Goal: Browse casually: Explore the website without a specific task or goal

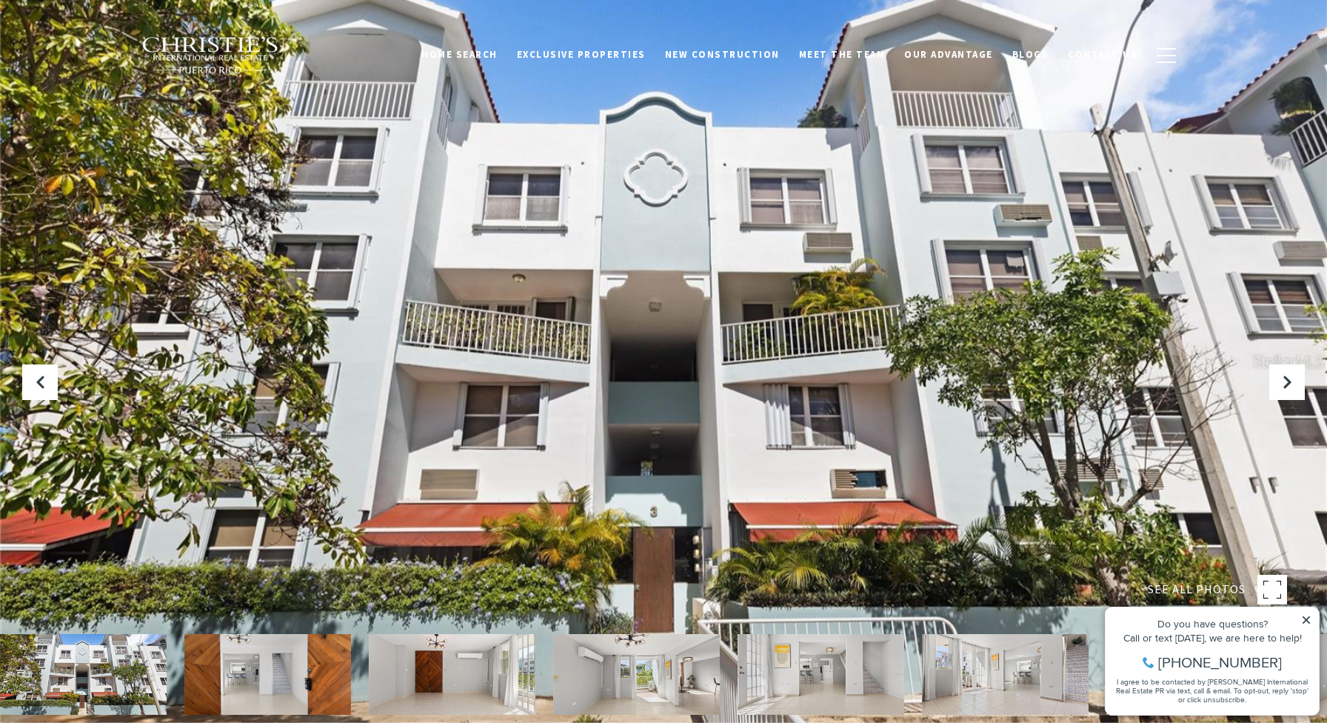
click at [255, 673] on img at bounding box center [267, 674] width 167 height 81
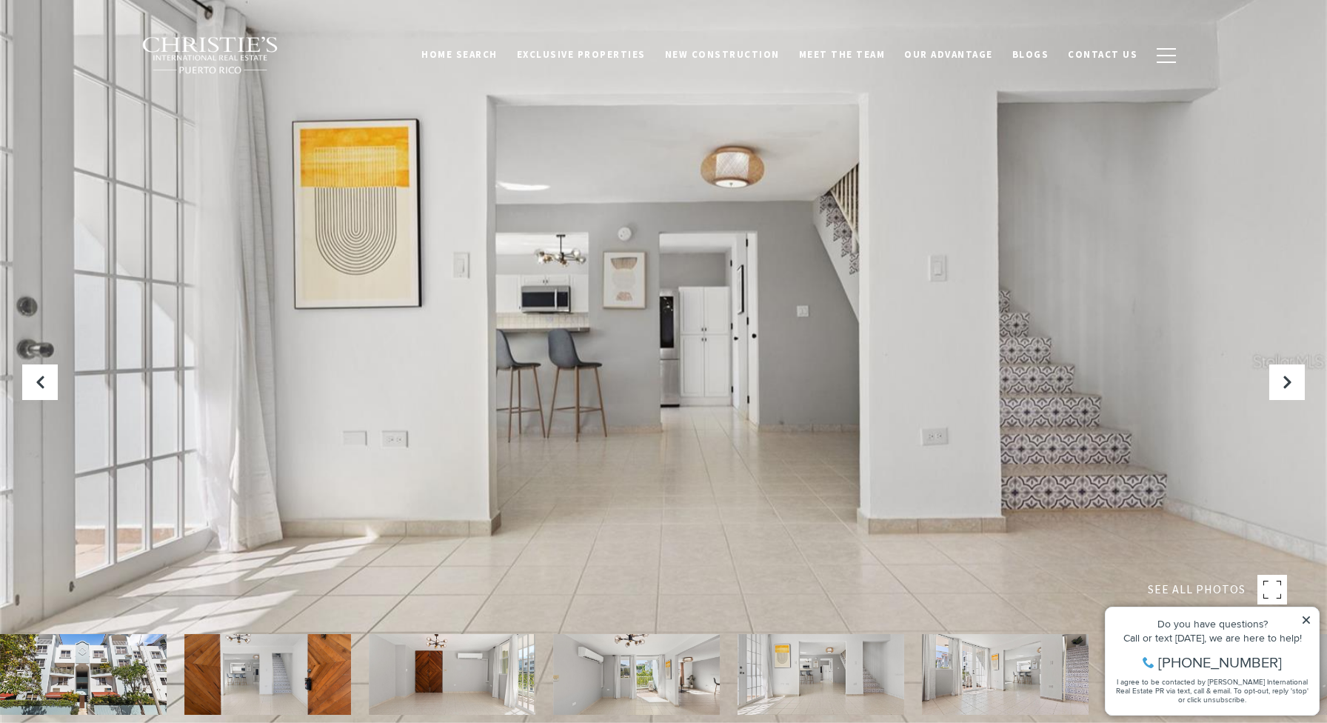
click at [796, 670] on img at bounding box center [820, 674] width 167 height 81
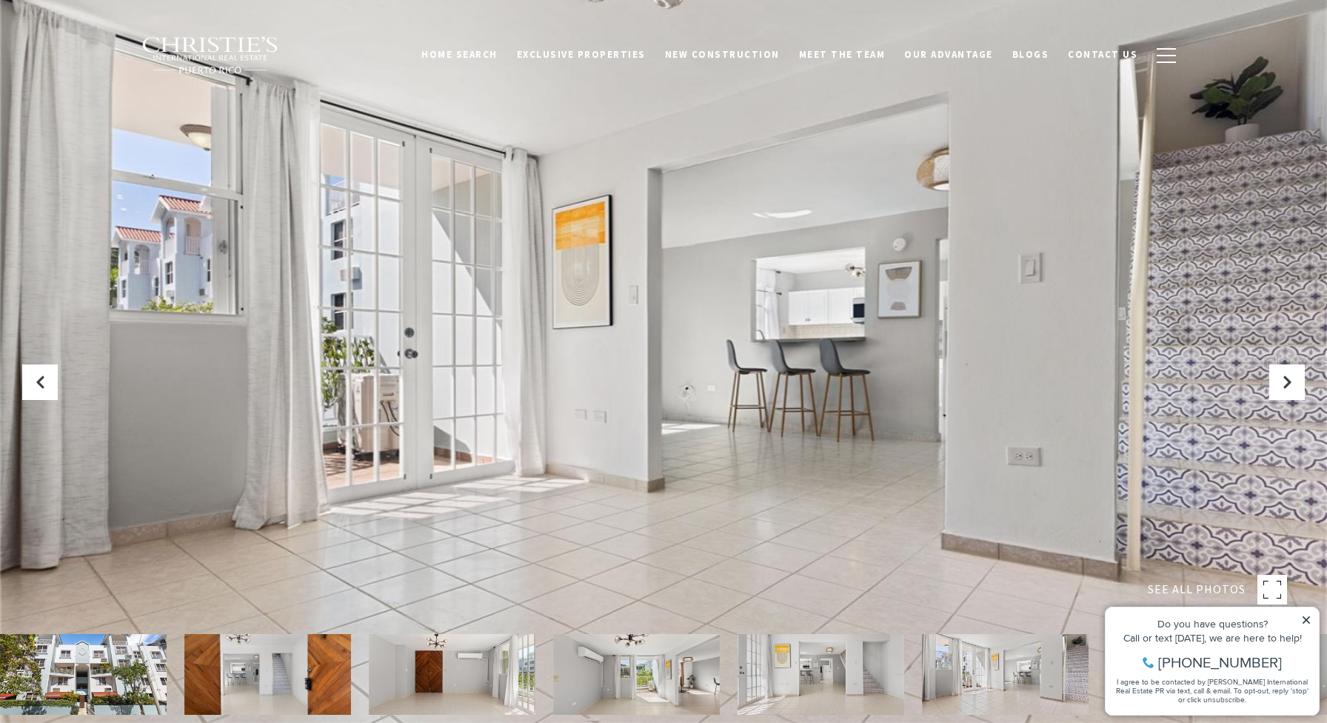
click at [796, 670] on img at bounding box center [820, 674] width 167 height 81
click at [939, 668] on img at bounding box center [1005, 674] width 167 height 81
click at [1307, 615] on icon at bounding box center [1306, 619] width 10 height 10
click at [1282, 378] on icon "Next Slide" at bounding box center [1286, 382] width 15 height 15
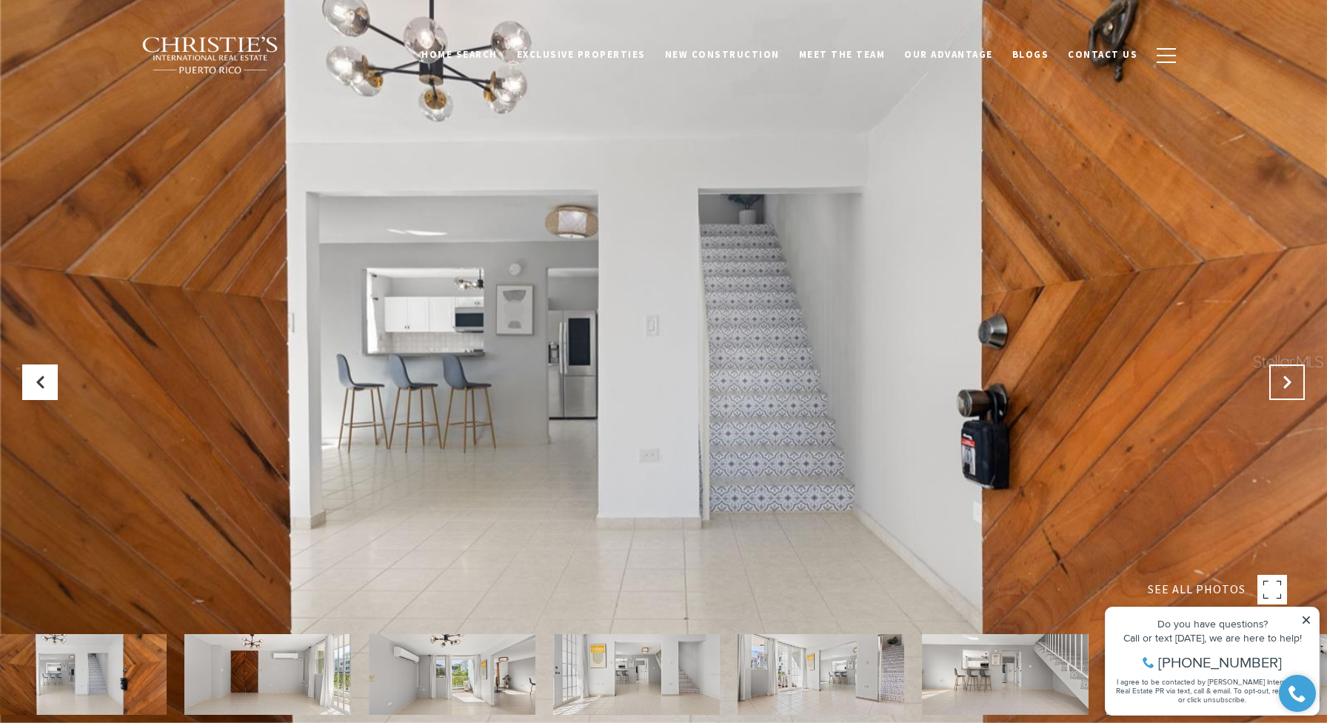
click at [1282, 378] on icon "Next Slide" at bounding box center [1286, 382] width 15 height 15
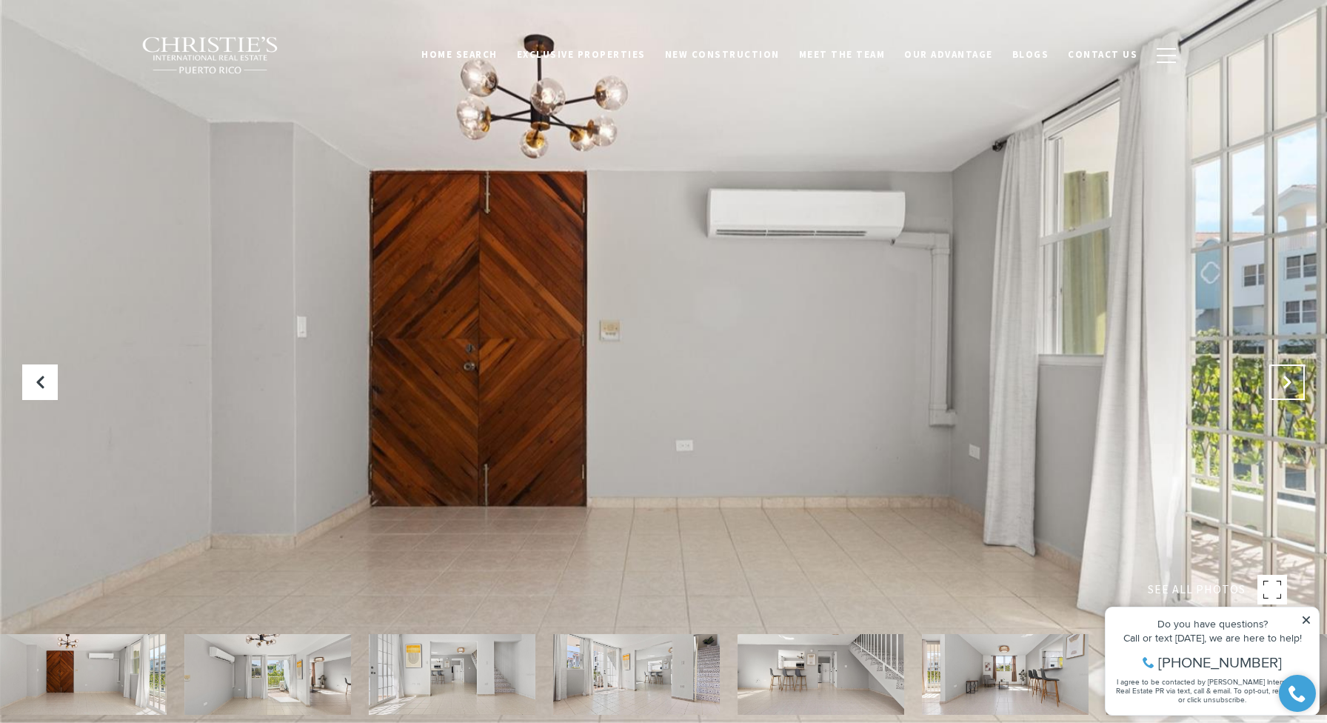
click at [1282, 378] on icon "Next Slide" at bounding box center [1286, 382] width 15 height 15
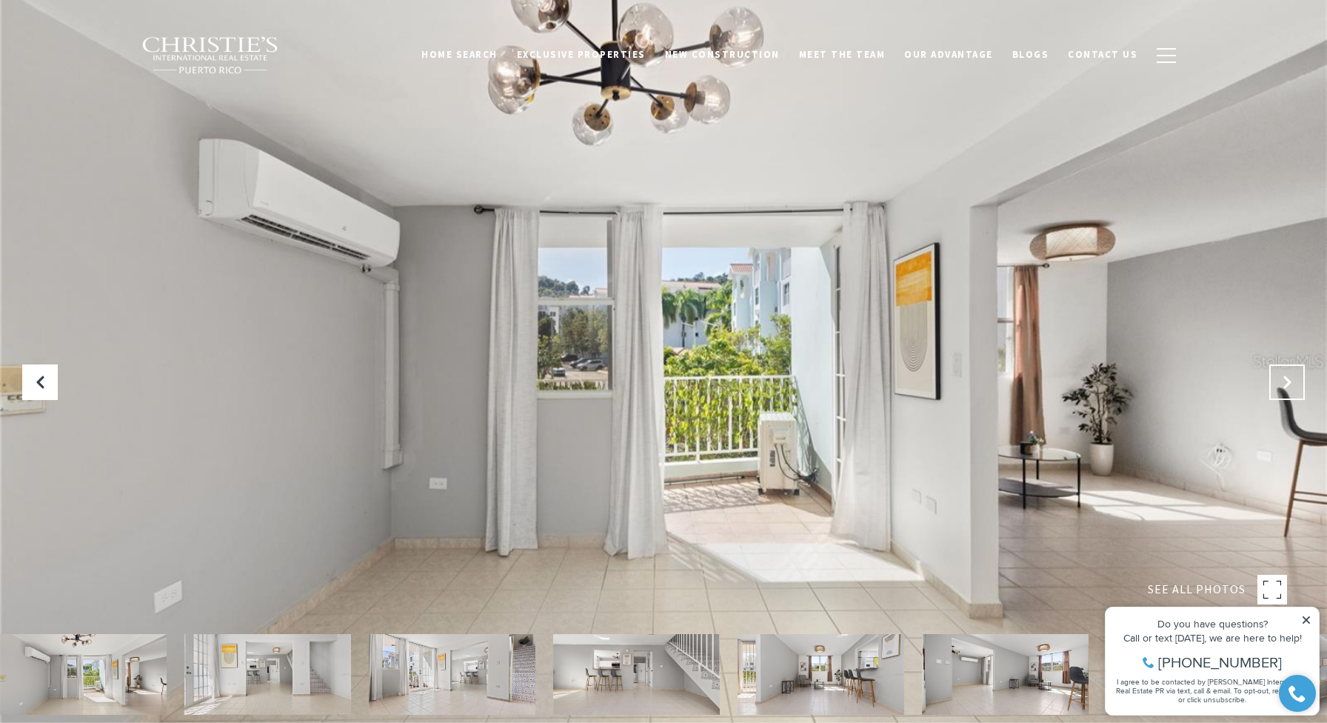
click at [1282, 378] on icon "Next Slide" at bounding box center [1286, 382] width 15 height 15
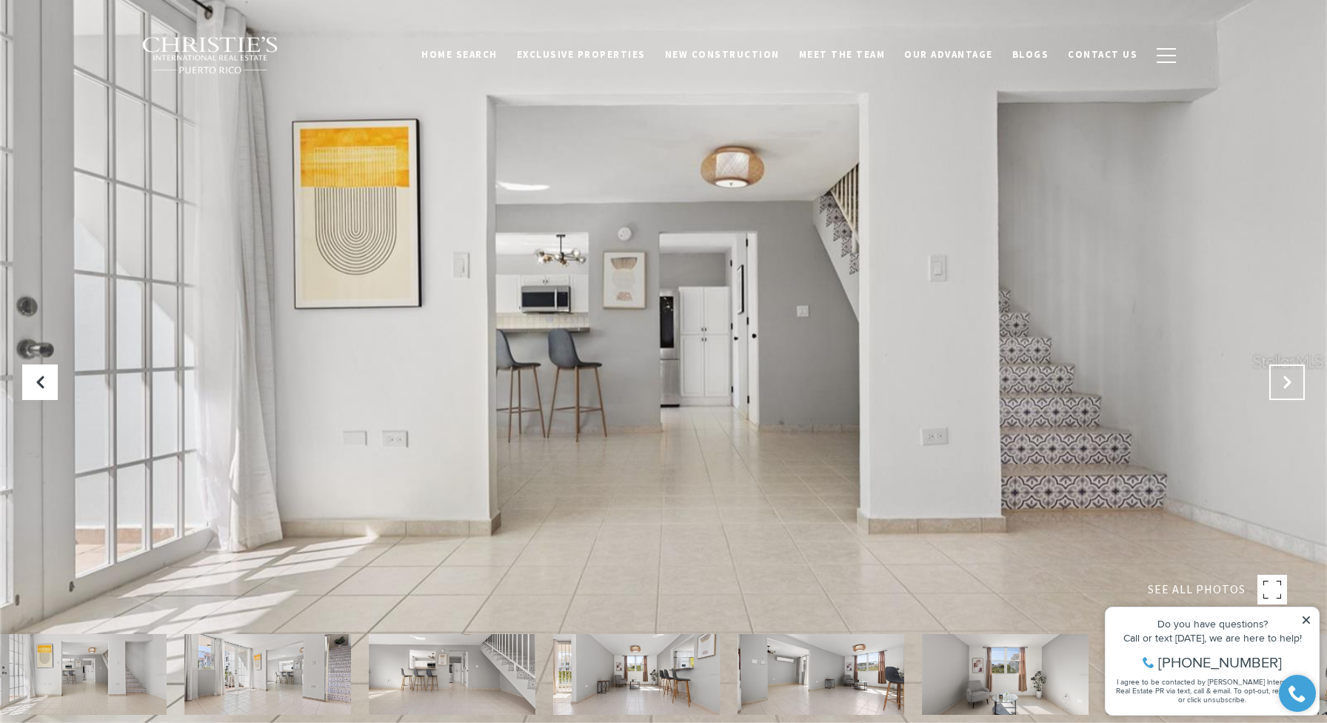
click at [1282, 378] on icon "Next Slide" at bounding box center [1286, 382] width 15 height 15
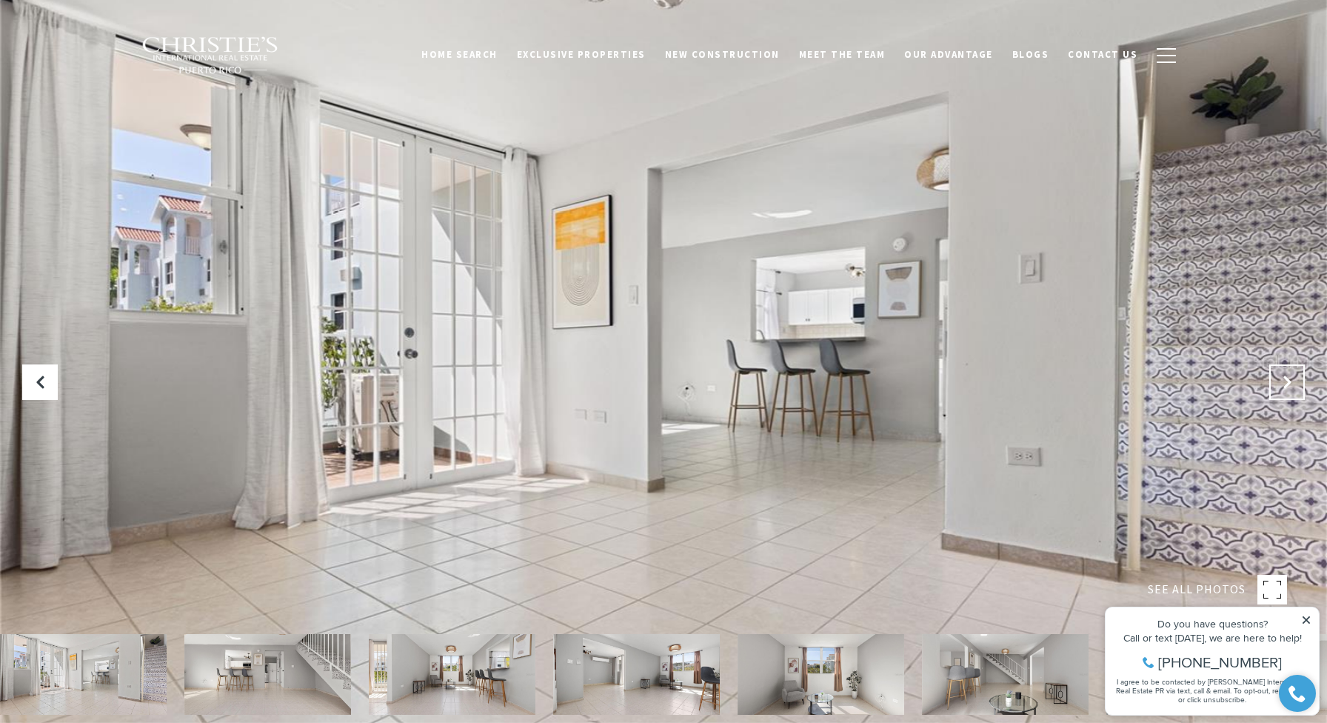
click at [1282, 378] on icon "Next Slide" at bounding box center [1286, 382] width 15 height 15
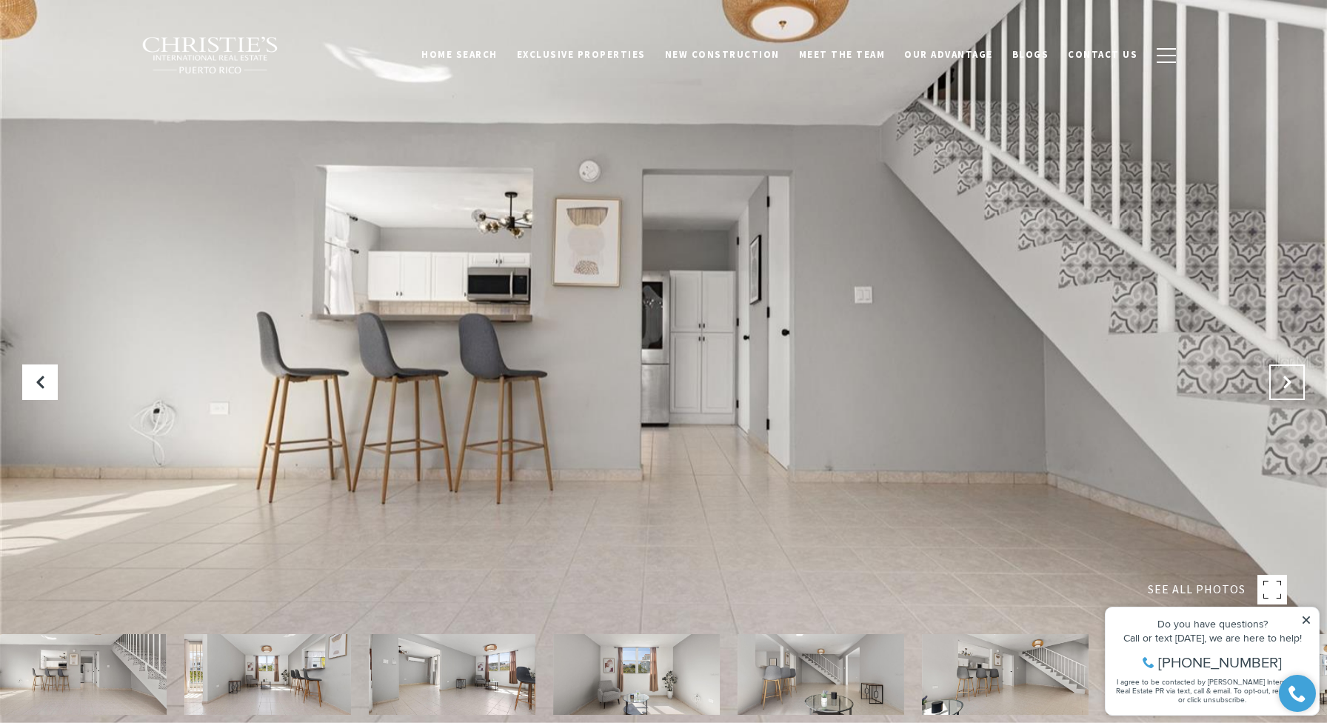
click at [1282, 378] on icon "Next Slide" at bounding box center [1286, 382] width 15 height 15
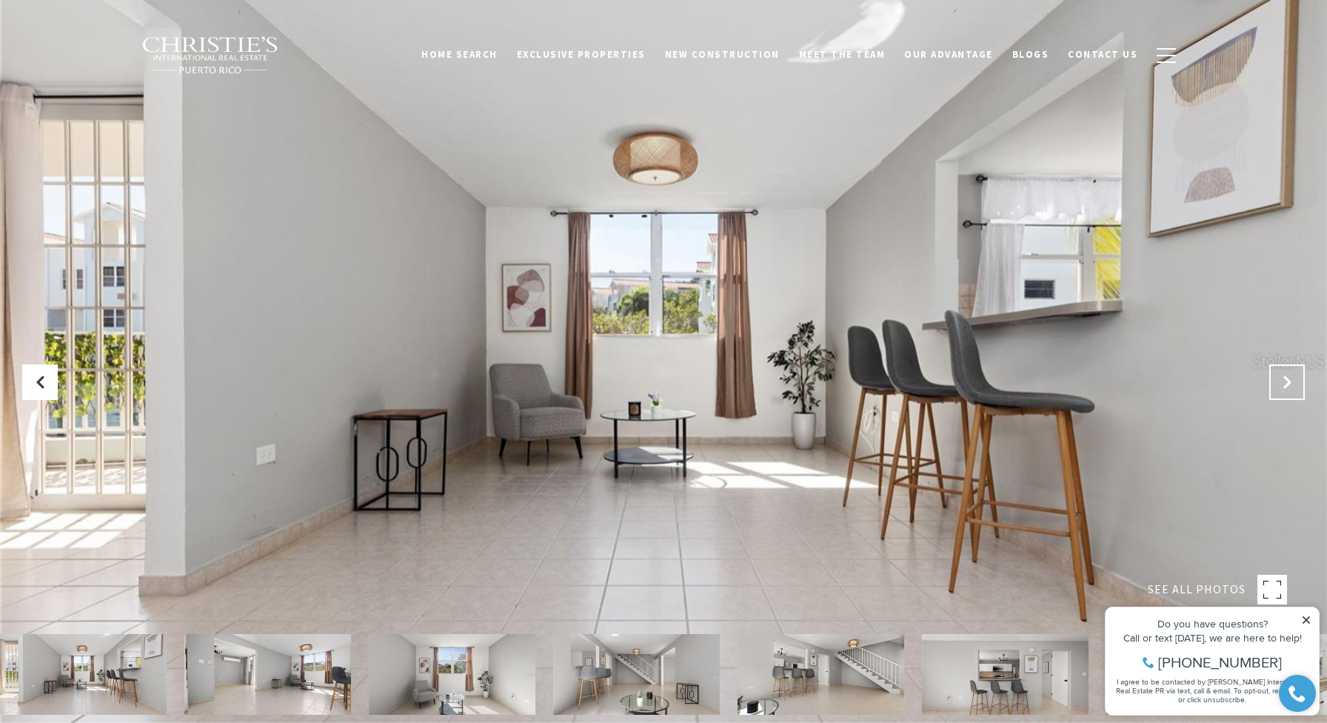
click at [1282, 378] on icon "Next Slide" at bounding box center [1286, 382] width 15 height 15
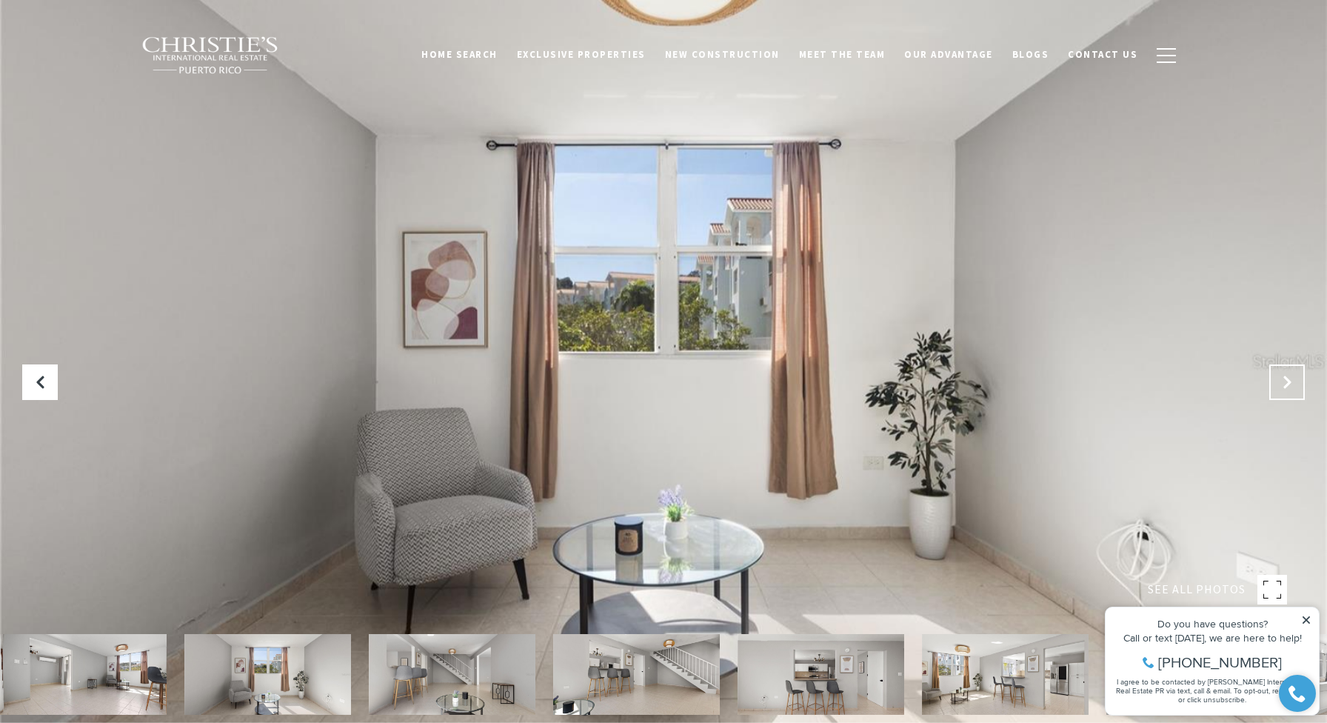
click at [1286, 379] on icon "Next Slide" at bounding box center [1286, 382] width 15 height 15
